Goal: Information Seeking & Learning: Learn about a topic

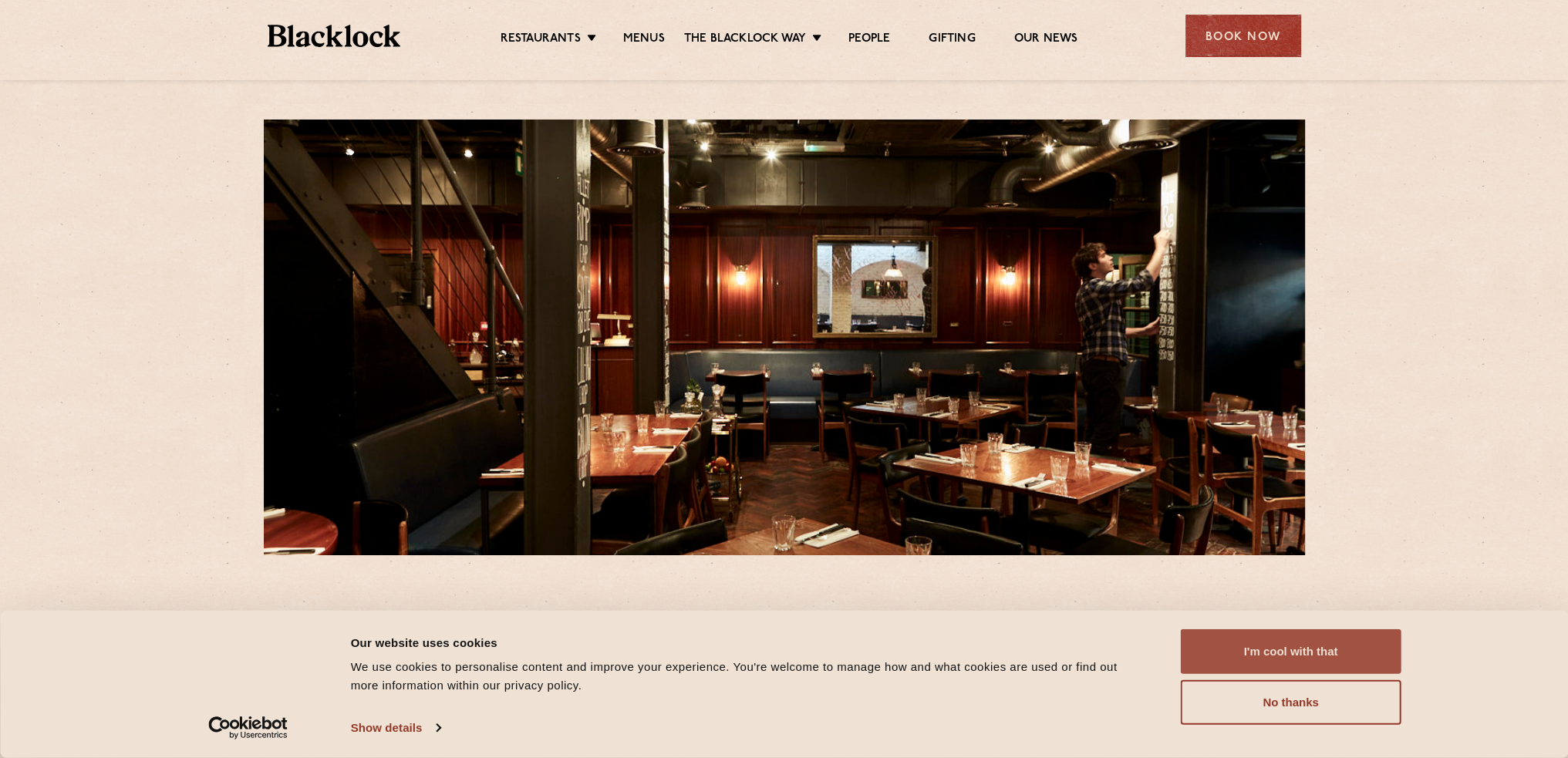
click at [1293, 665] on button "I'm cool with that" at bounding box center [1291, 652] width 220 height 45
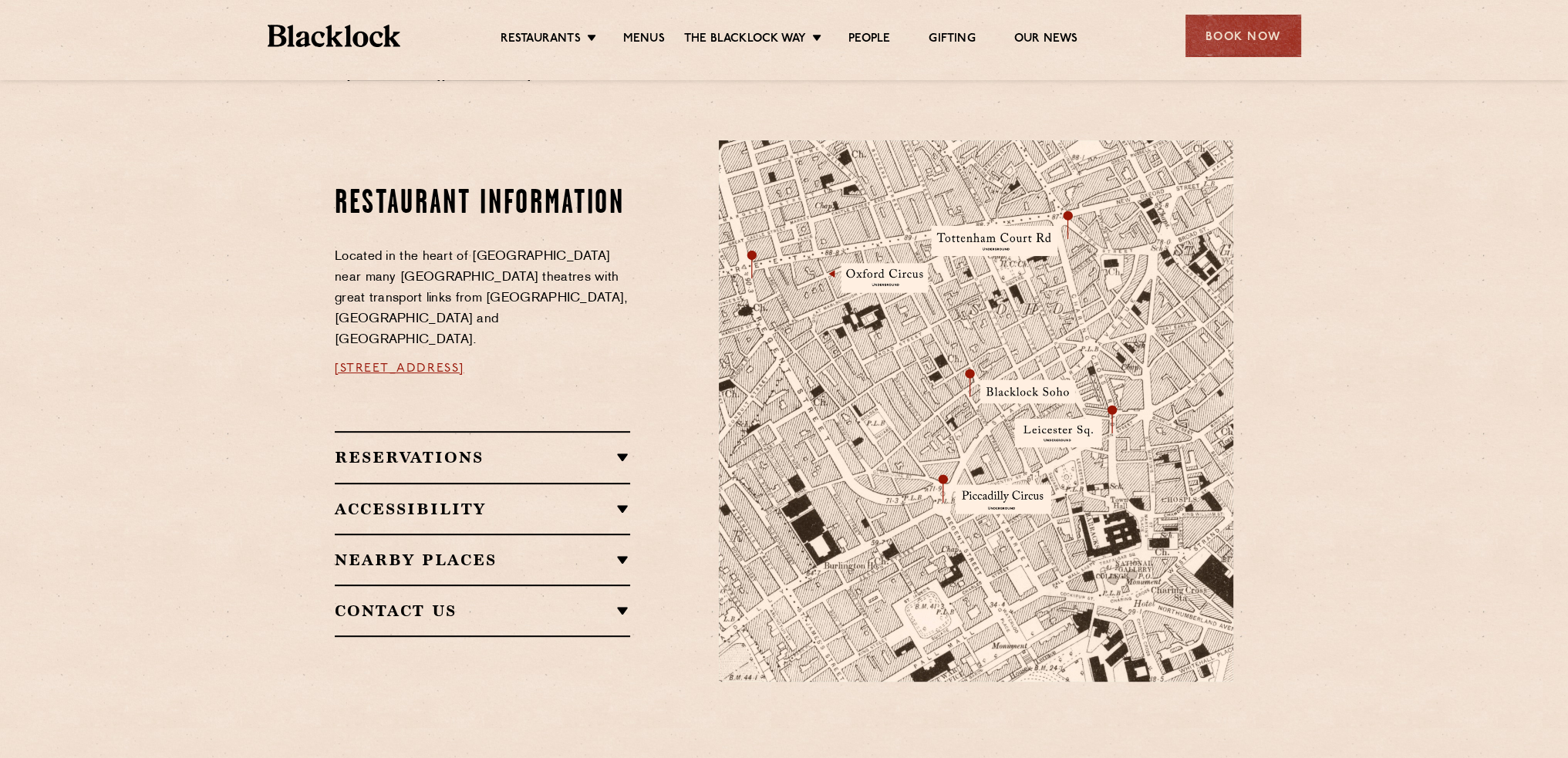
scroll to position [766, 0]
click at [635, 36] on link "Menus" at bounding box center [644, 40] width 42 height 17
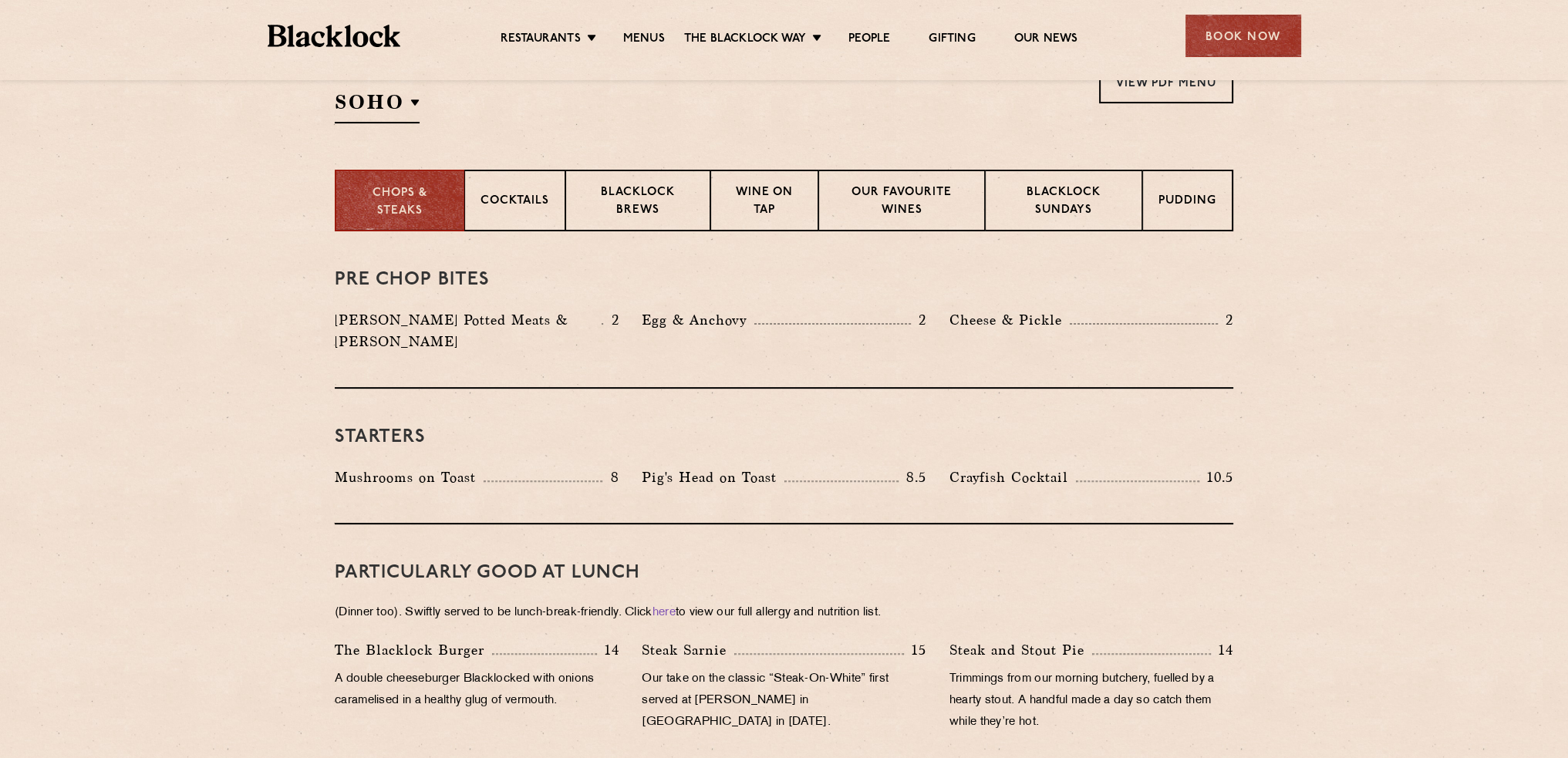
scroll to position [545, 0]
click at [1036, 172] on div "Blacklock Sundays" at bounding box center [1063, 200] width 158 height 62
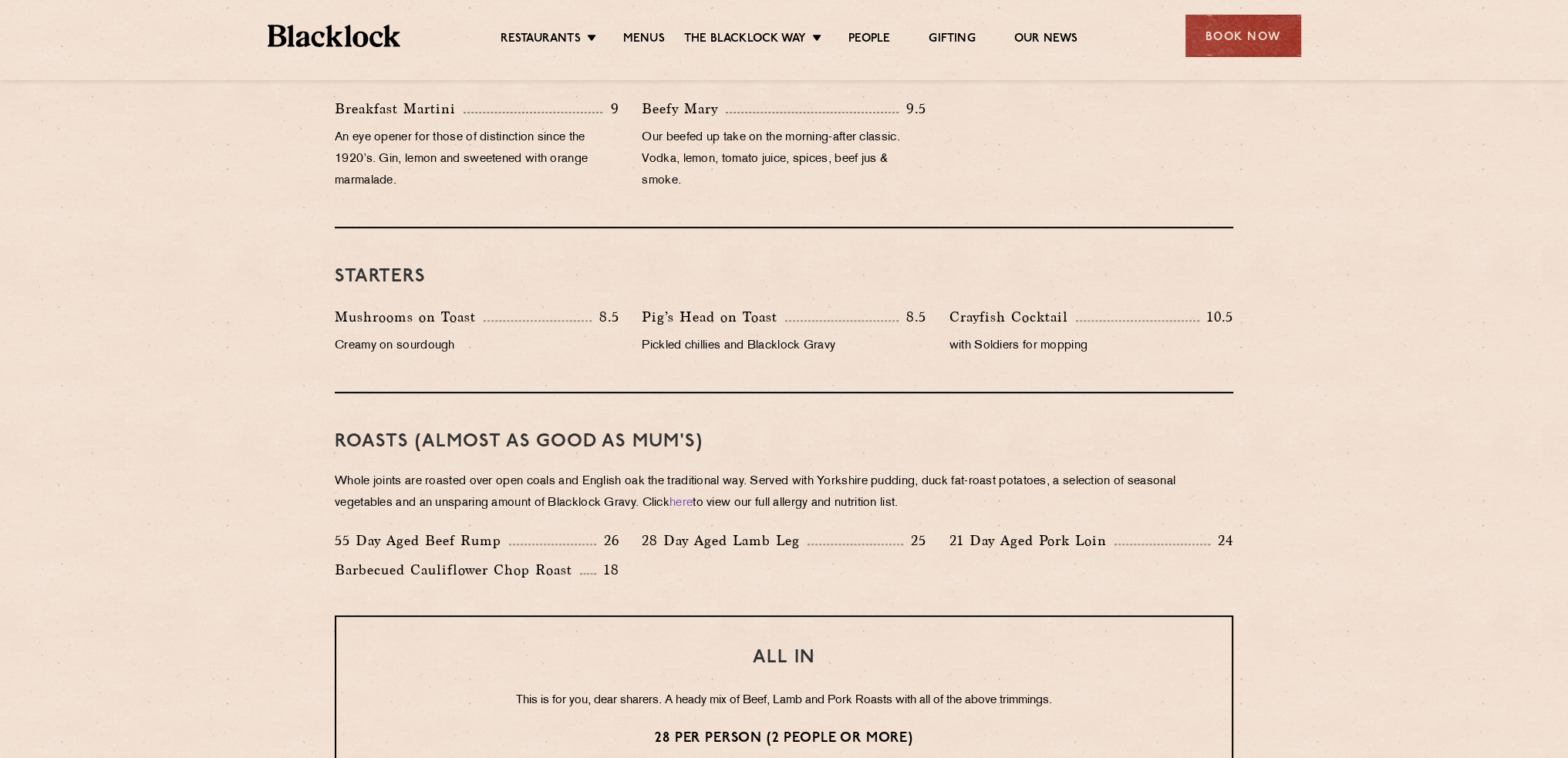
scroll to position [792, 0]
